Goal: Navigation & Orientation: Find specific page/section

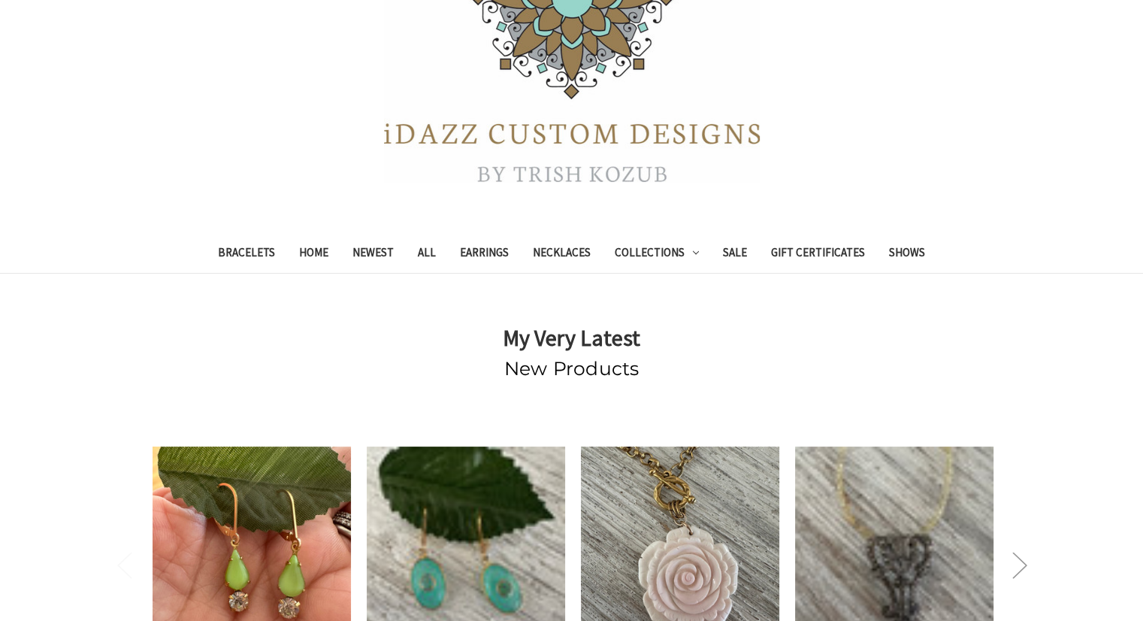
scroll to position [189, 0]
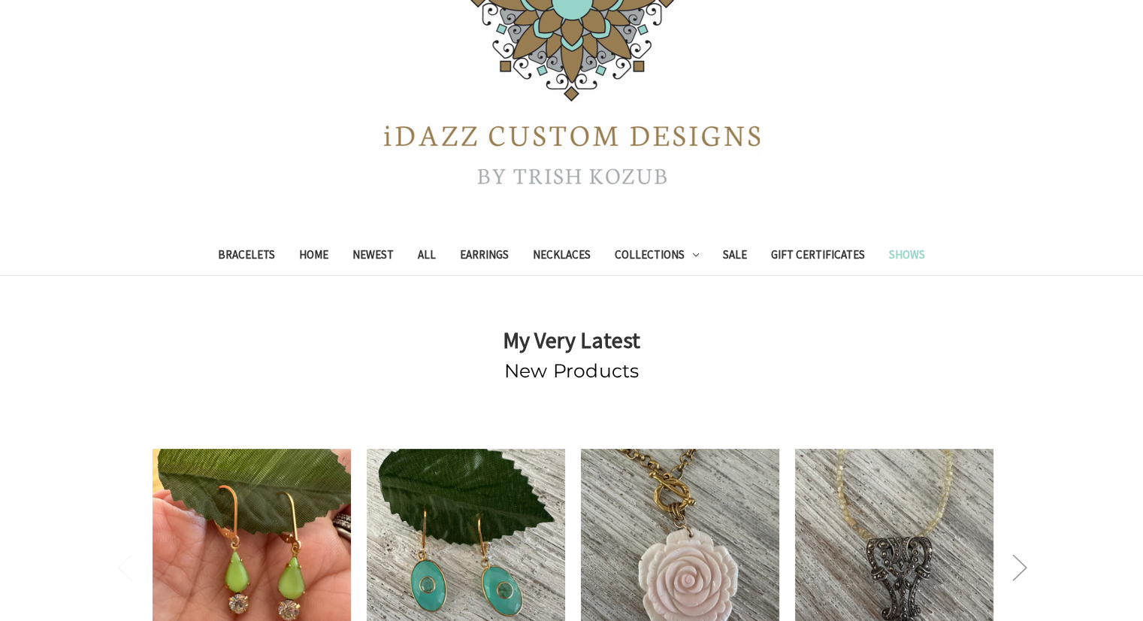
click at [898, 254] on link "Shows" at bounding box center [907, 256] width 60 height 37
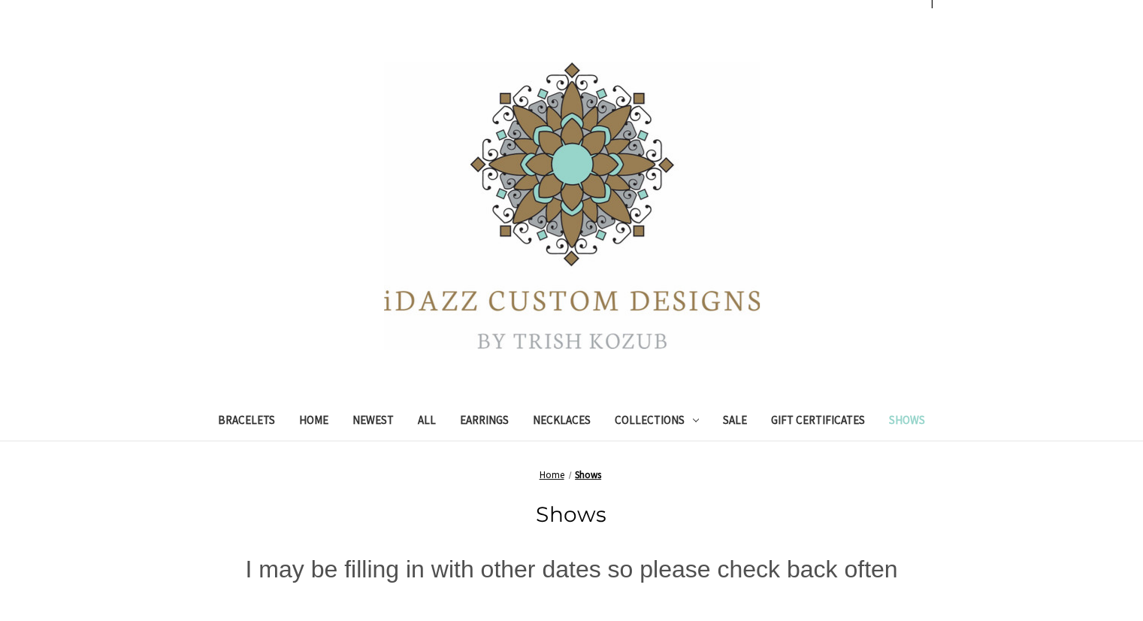
scroll to position [301, 0]
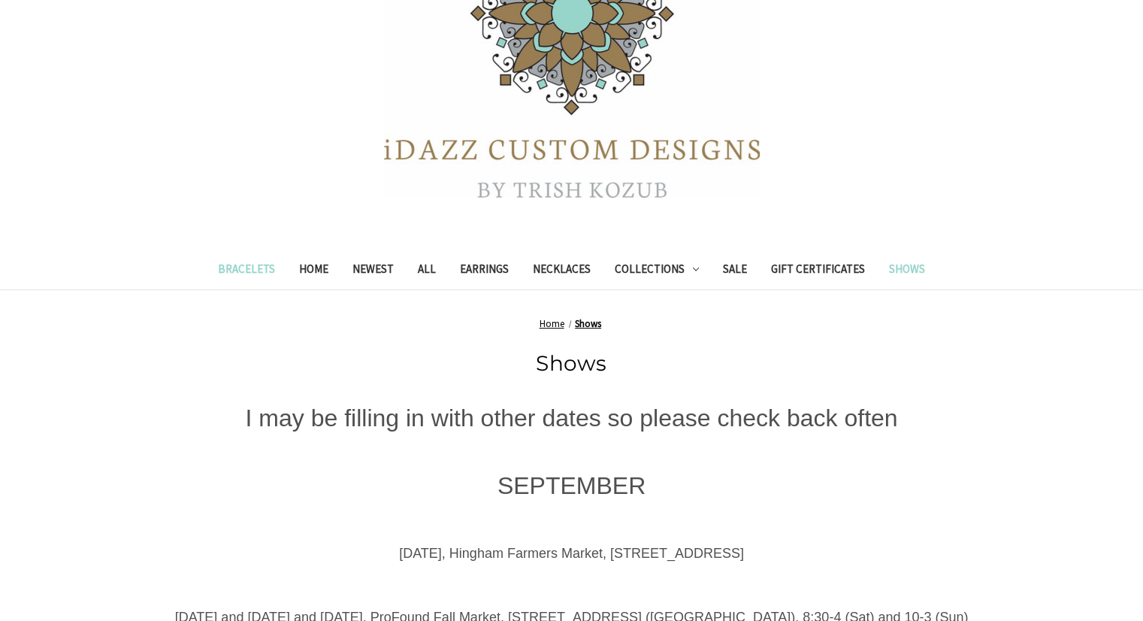
click at [257, 271] on link "Bracelets" at bounding box center [246, 271] width 81 height 37
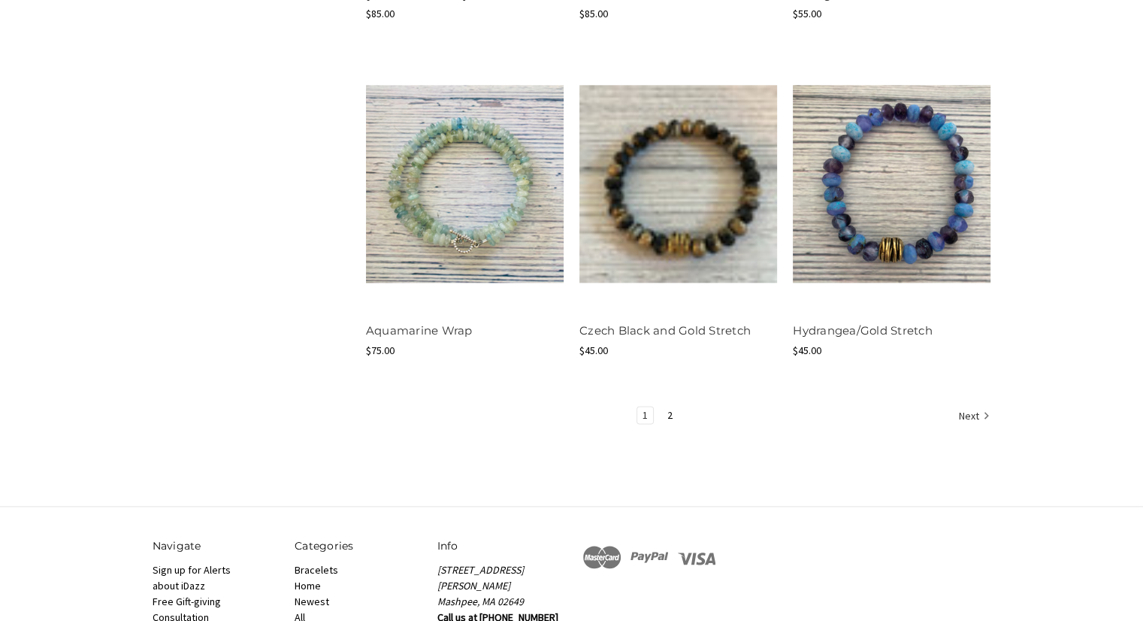
scroll to position [1879, 0]
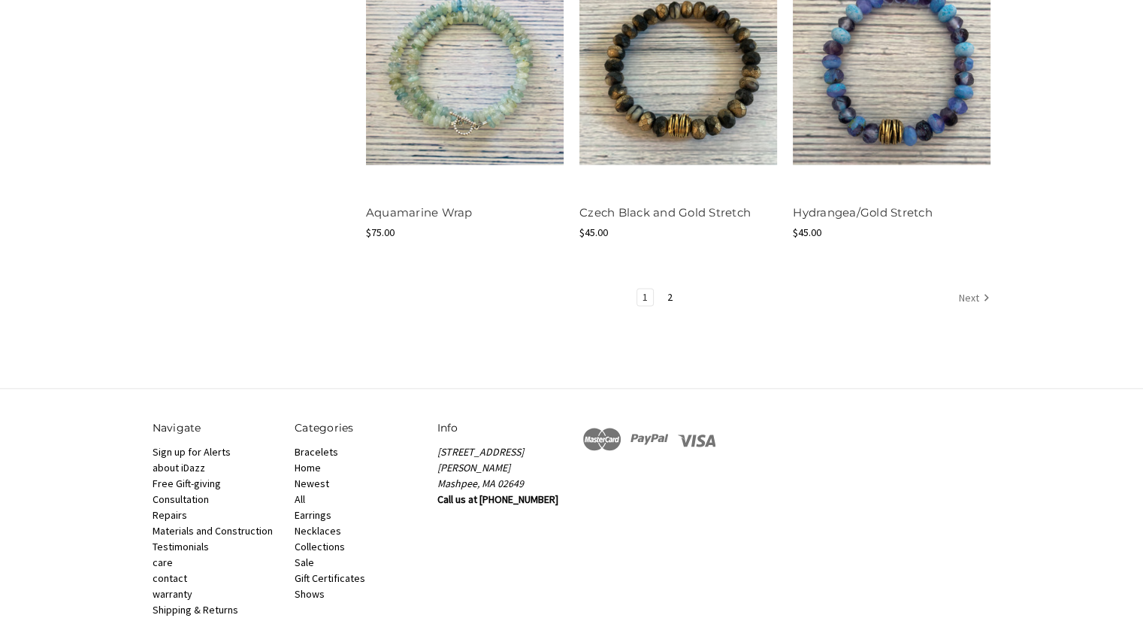
click at [968, 295] on link "Next" at bounding box center [972, 299] width 37 height 20
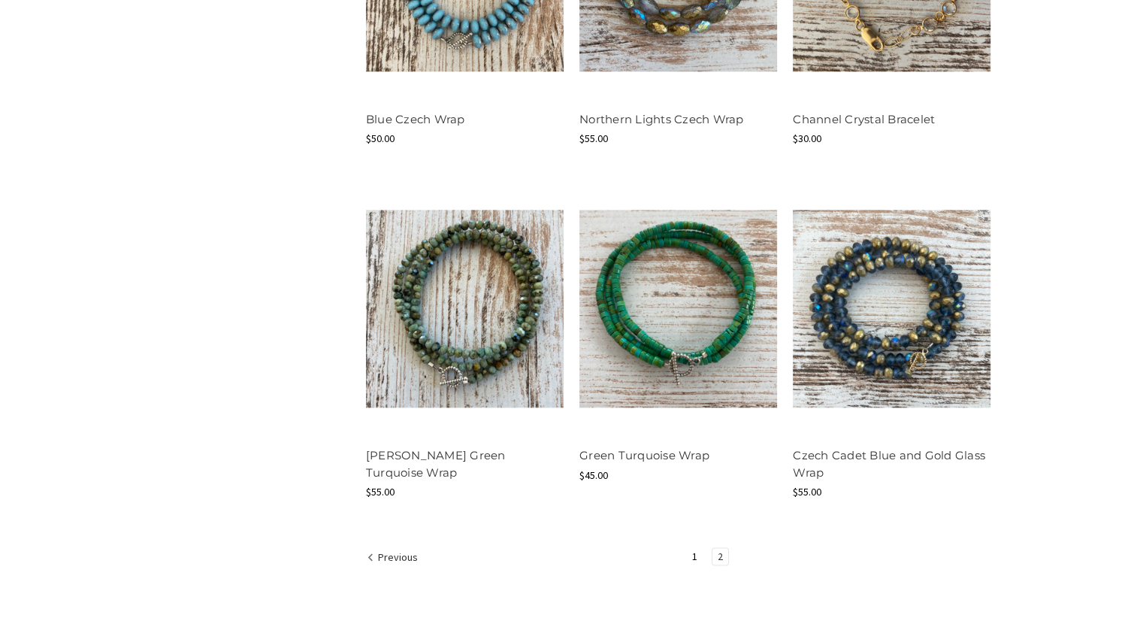
scroll to position [1579, 0]
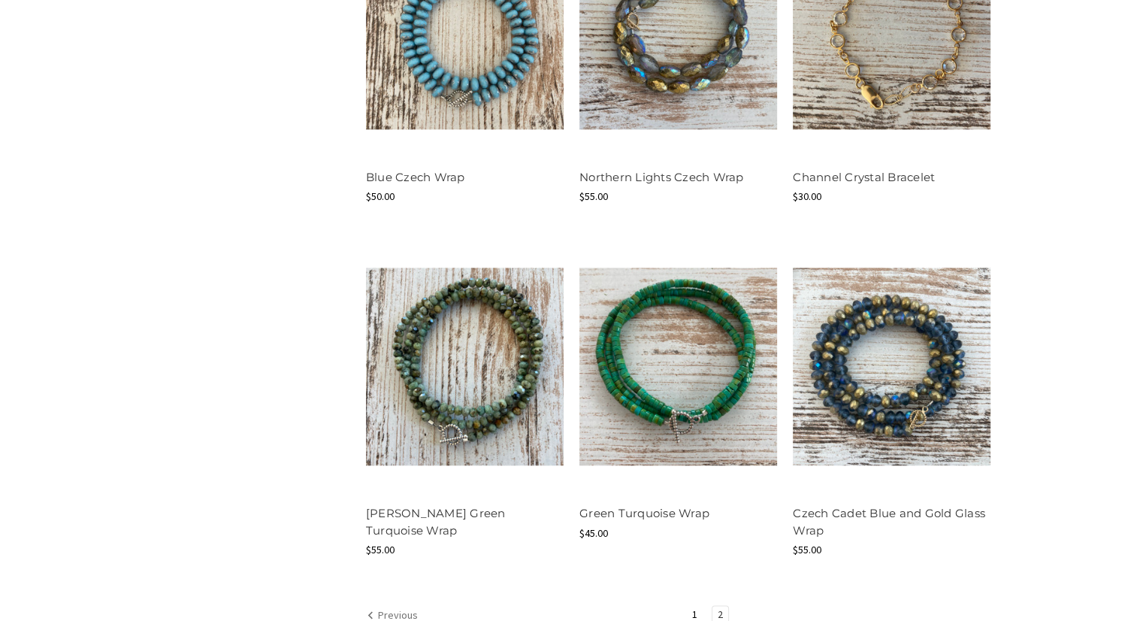
click at [376, 612] on icon "Previous" at bounding box center [370, 614] width 15 height 15
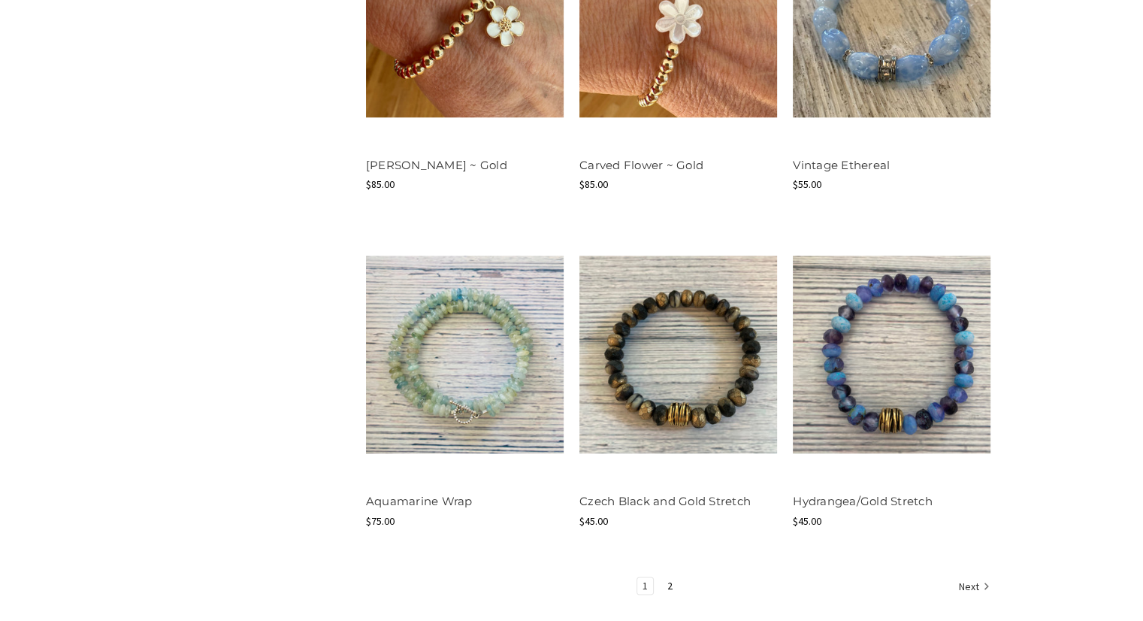
scroll to position [1654, 0]
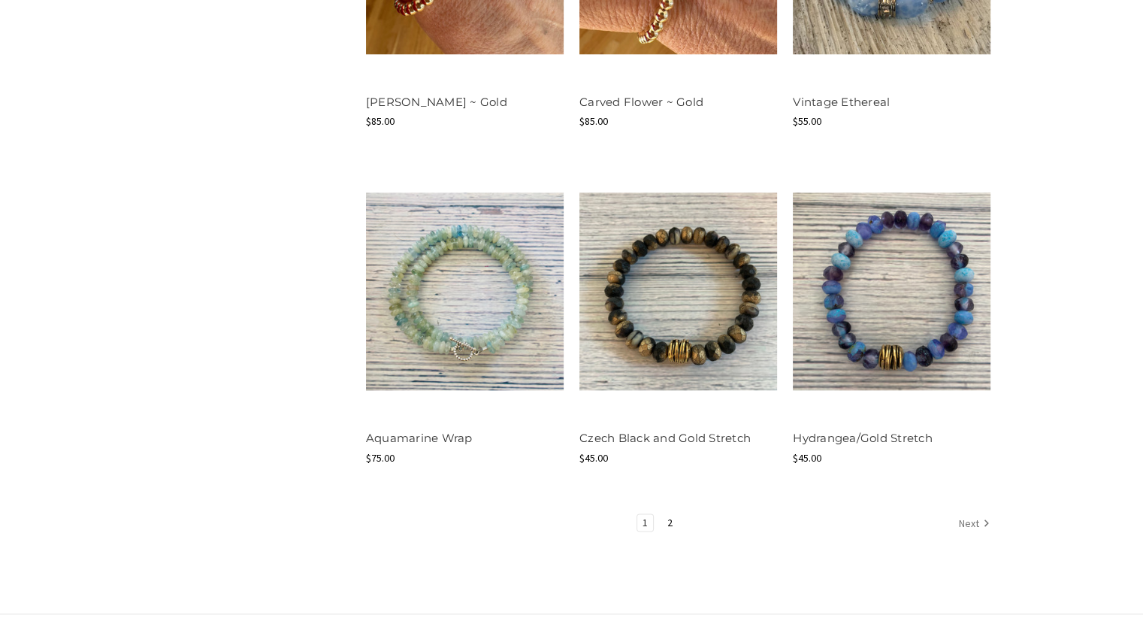
click at [970, 525] on link "Next" at bounding box center [972, 524] width 37 height 20
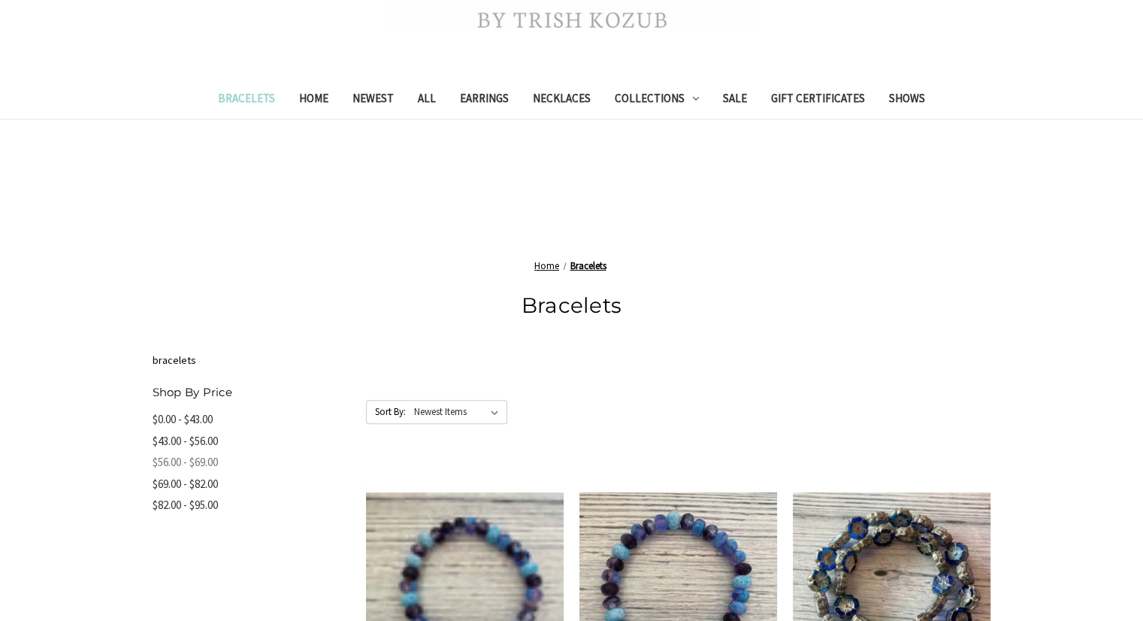
scroll to position [526, 0]
